Goal: Task Accomplishment & Management: Use online tool/utility

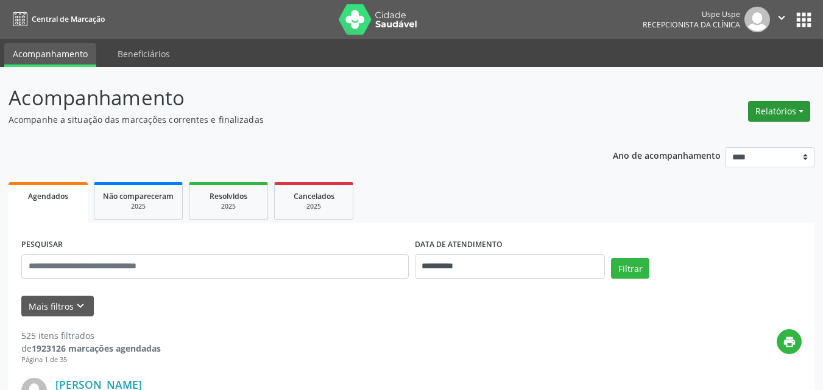
click at [802, 108] on button "Relatórios" at bounding box center [779, 111] width 62 height 21
click at [720, 138] on link "Agendamentos" at bounding box center [743, 137] width 131 height 17
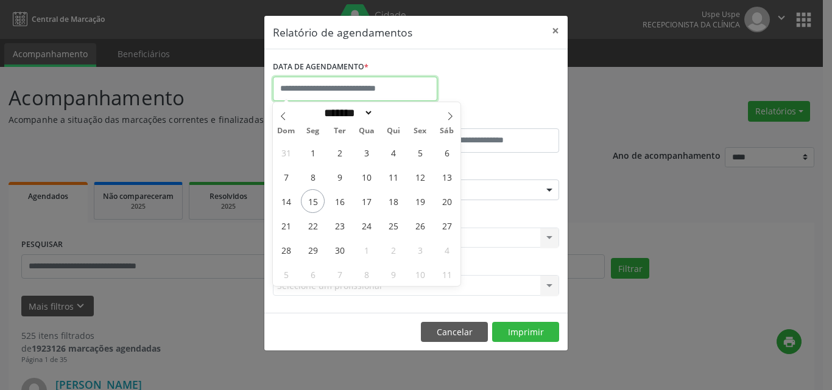
click at [332, 91] on input "text" at bounding box center [355, 89] width 164 height 24
click at [303, 203] on span "15" at bounding box center [313, 201] width 24 height 24
type input "**********"
click at [303, 203] on span "15" at bounding box center [313, 201] width 24 height 24
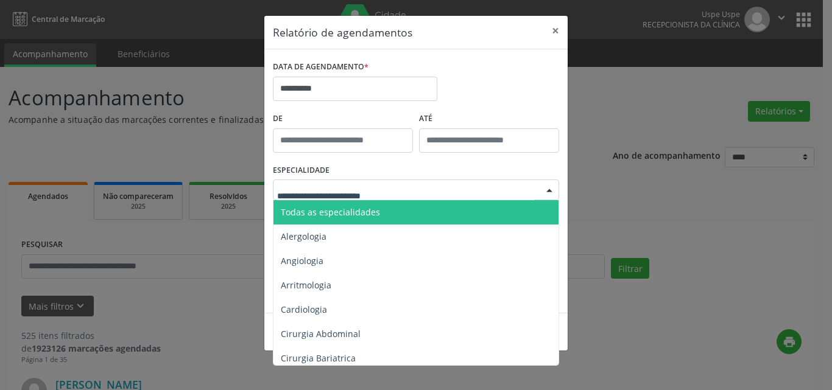
click at [326, 213] on span "Todas as especialidades" at bounding box center [330, 212] width 99 height 12
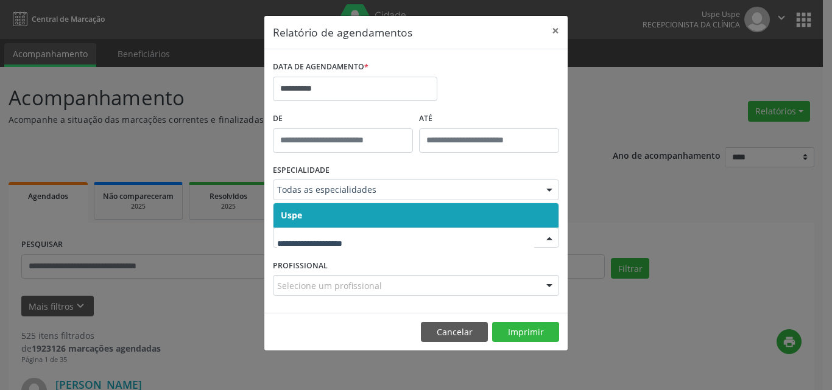
click at [323, 209] on span "Uspe" at bounding box center [415, 215] width 285 height 24
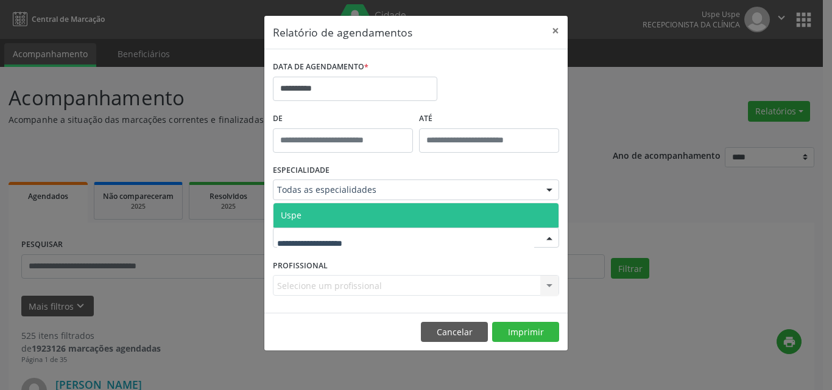
click at [331, 219] on span "Uspe" at bounding box center [415, 215] width 285 height 24
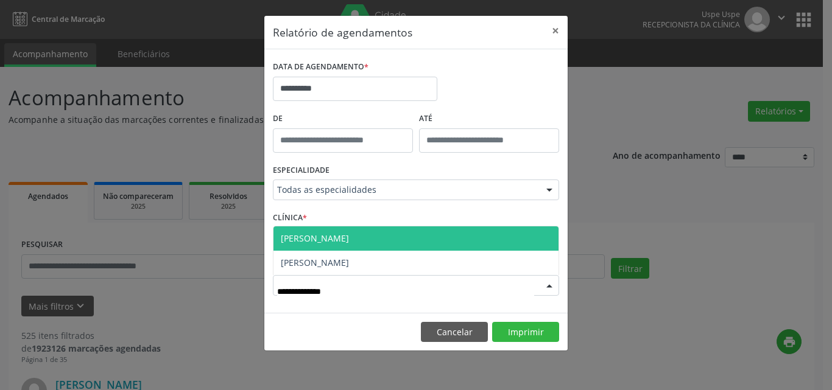
type input "**********"
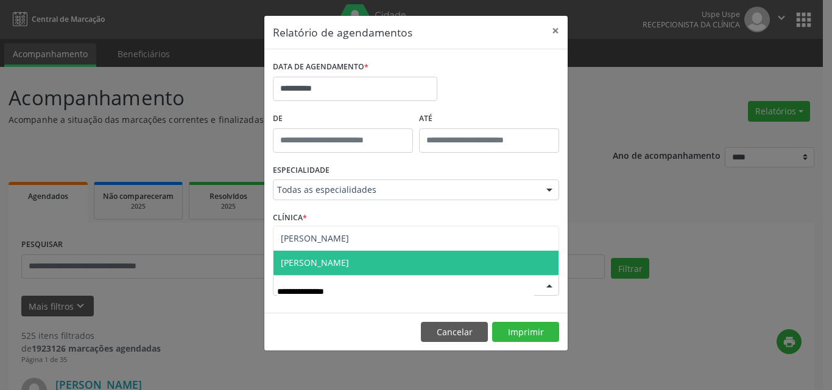
click at [349, 268] on span "[PERSON_NAME]" at bounding box center [315, 263] width 68 height 12
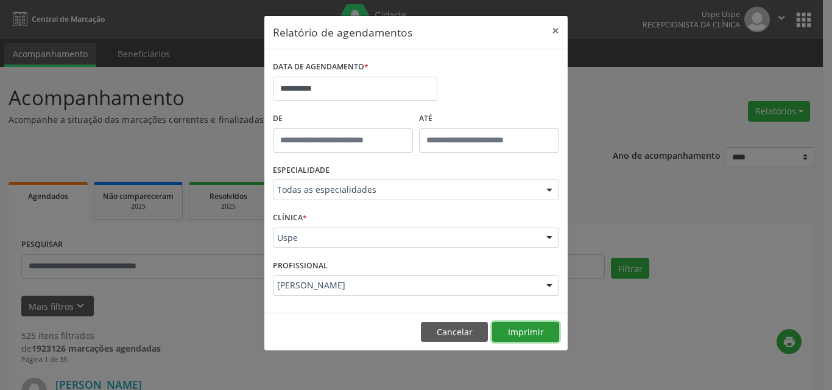
click at [533, 329] on button "Imprimir" at bounding box center [525, 332] width 67 height 21
